Goal: Transaction & Acquisition: Purchase product/service

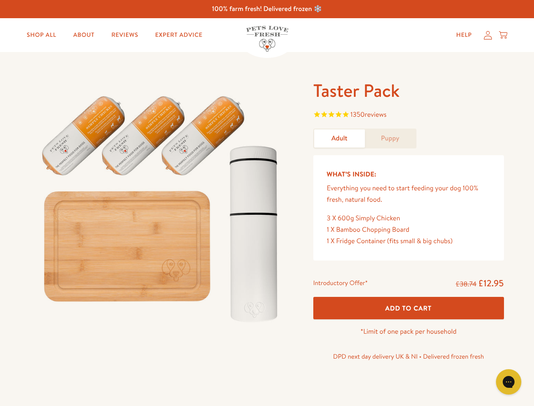
click at [267, 203] on img at bounding box center [161, 205] width 263 height 252
click at [409, 115] on span "1350 reviews" at bounding box center [408, 115] width 191 height 13
click at [409, 308] on div "Introductory Offer* £38.74 £12.95 Add To Cart *Limit of one pack per household …" at bounding box center [409, 322] width 204 height 97
click at [509, 382] on icon "Gorgias live chat" at bounding box center [509, 382] width 8 height 8
